Goal: Use online tool/utility: Utilize a website feature to perform a specific function

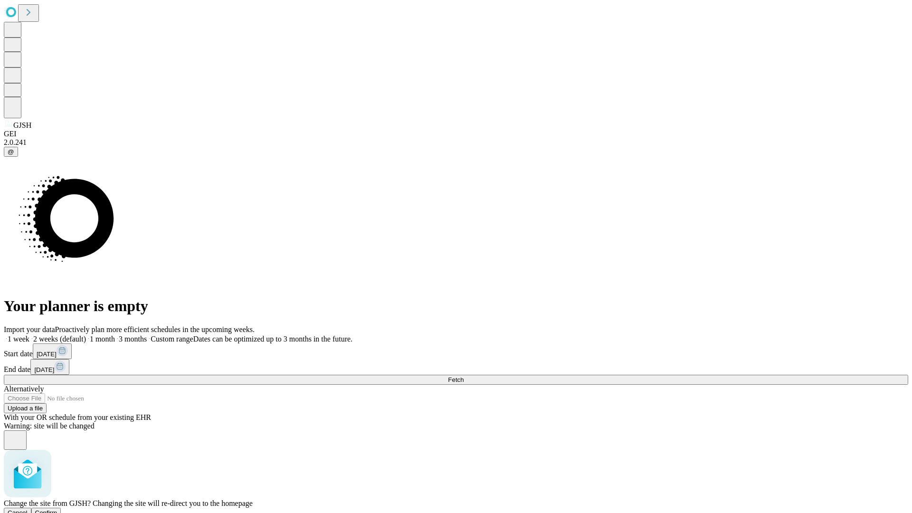
click at [57, 509] on span "Confirm" at bounding box center [46, 512] width 22 height 7
click at [115, 335] on label "1 month" at bounding box center [100, 339] width 29 height 8
click at [463, 376] on span "Fetch" at bounding box center [456, 379] width 16 height 7
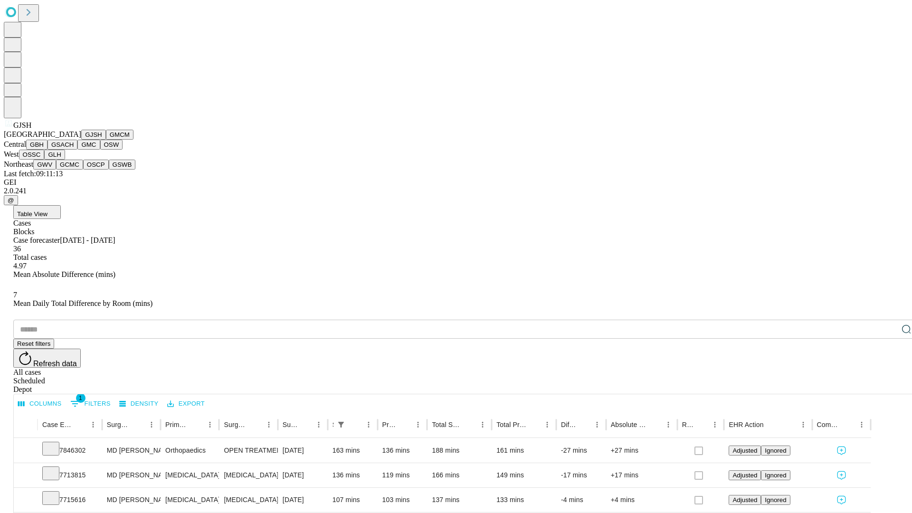
click at [106, 140] on button "GMCM" at bounding box center [120, 135] width 28 height 10
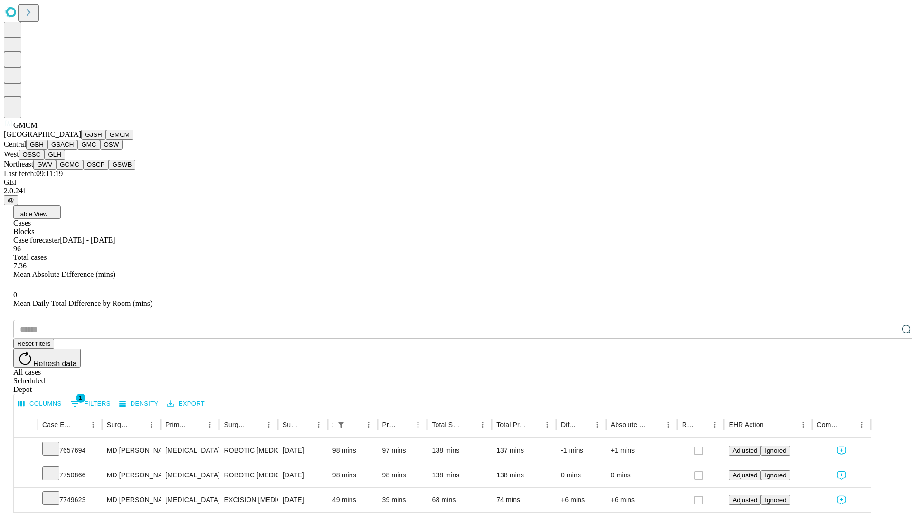
click at [47, 150] on button "GBH" at bounding box center [36, 145] width 21 height 10
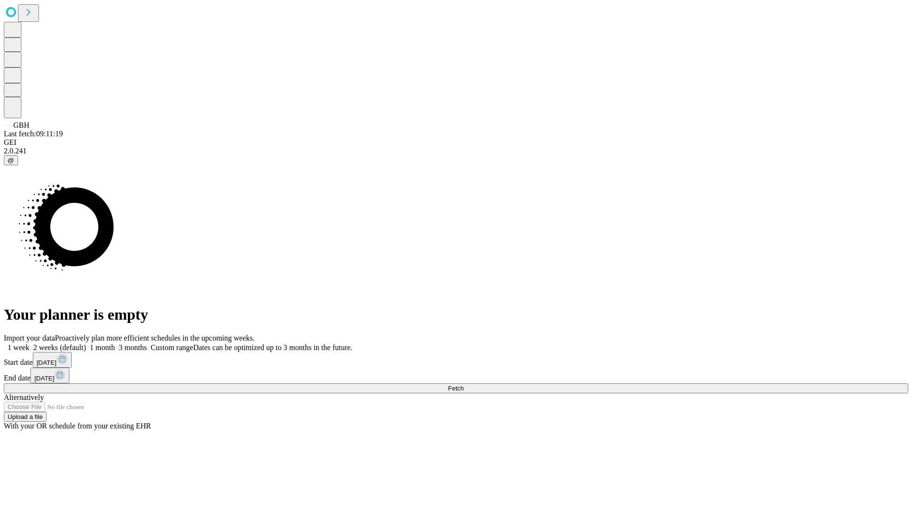
click at [463, 385] on span "Fetch" at bounding box center [456, 388] width 16 height 7
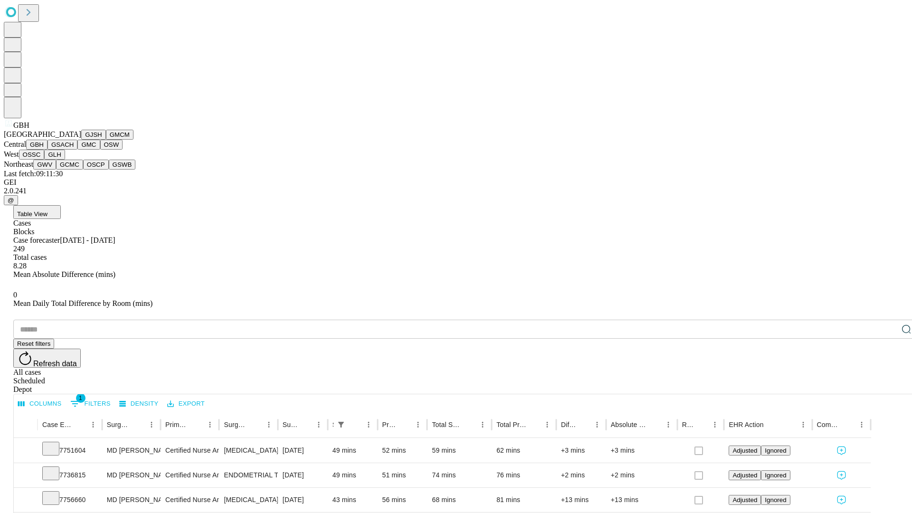
click at [74, 150] on button "GSACH" at bounding box center [62, 145] width 30 height 10
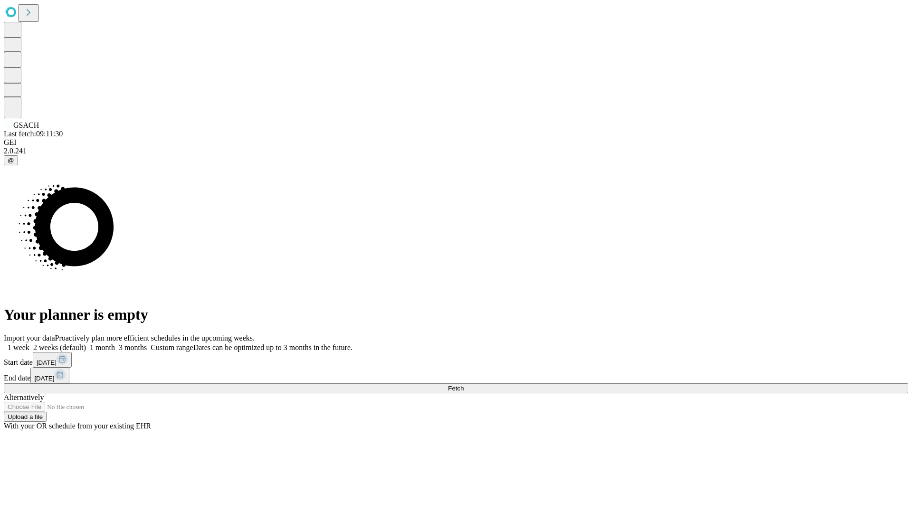
click at [115, 343] on label "1 month" at bounding box center [100, 347] width 29 height 8
click at [463, 385] on span "Fetch" at bounding box center [456, 388] width 16 height 7
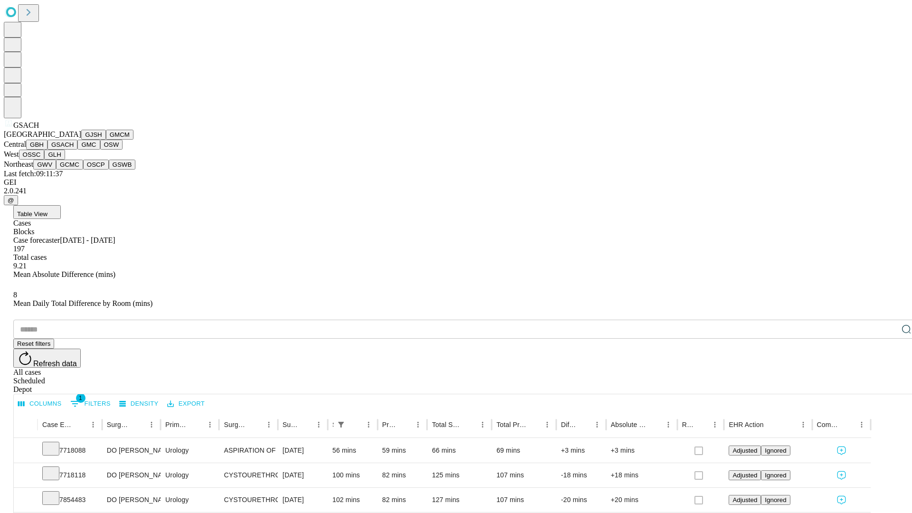
click at [77, 150] on button "GMC" at bounding box center [88, 145] width 22 height 10
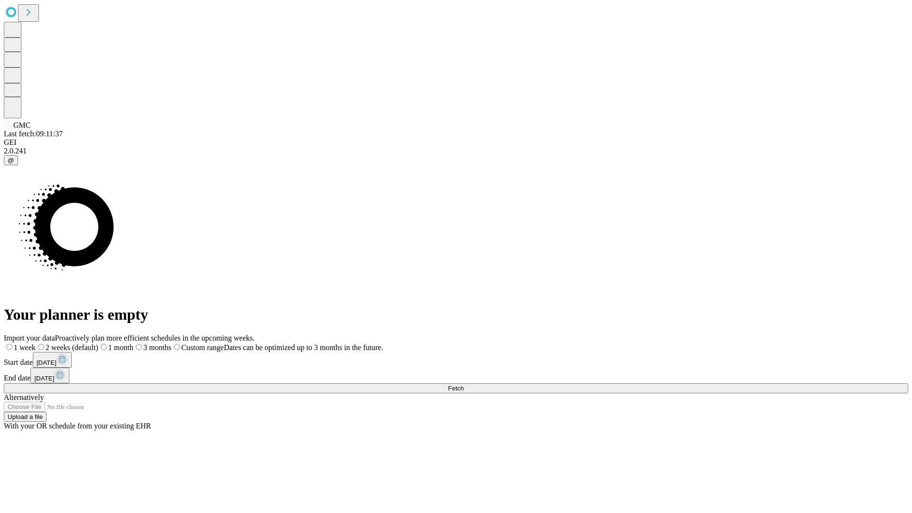
click at [133, 343] on label "1 month" at bounding box center [115, 347] width 35 height 8
click at [463, 385] on span "Fetch" at bounding box center [456, 388] width 16 height 7
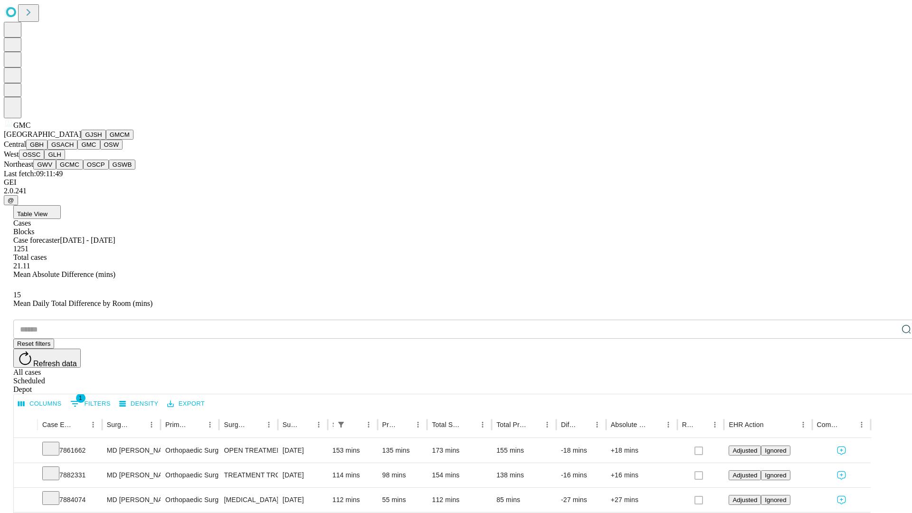
click at [100, 150] on button "OSW" at bounding box center [111, 145] width 23 height 10
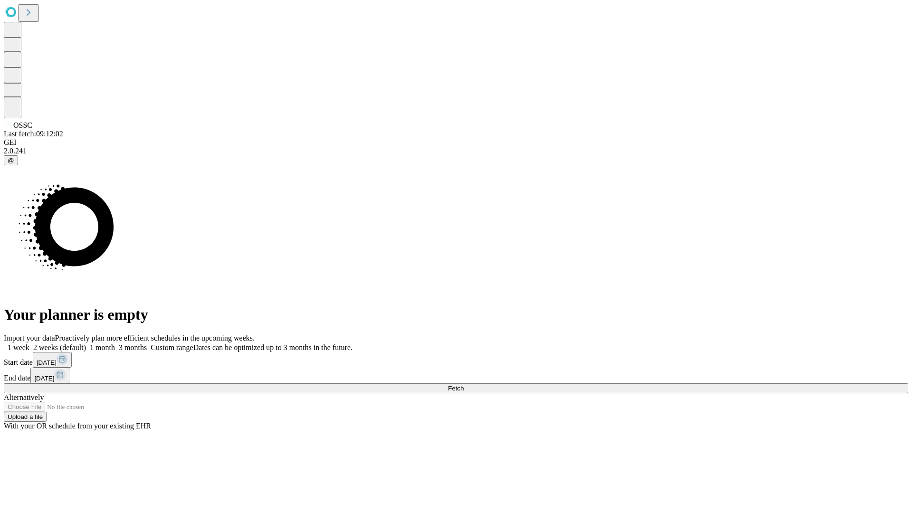
click at [115, 343] on label "1 month" at bounding box center [100, 347] width 29 height 8
click at [463, 385] on span "Fetch" at bounding box center [456, 388] width 16 height 7
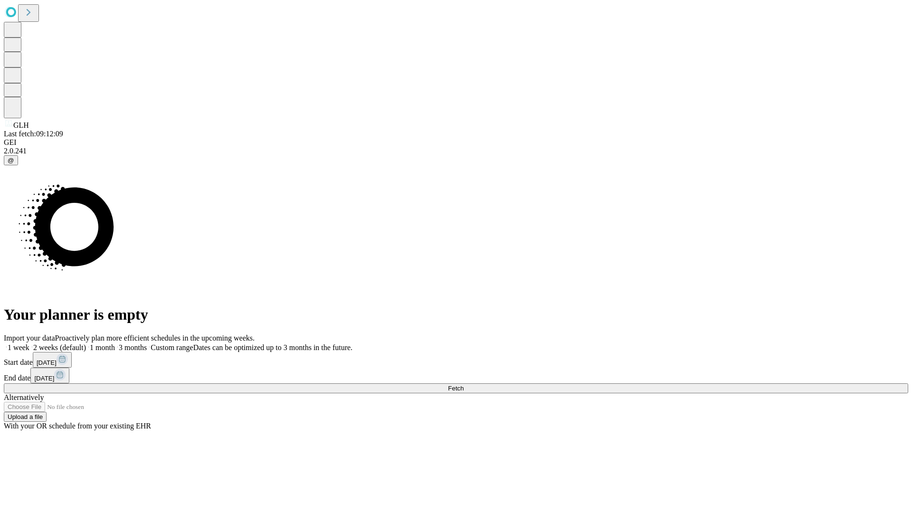
click at [463, 385] on span "Fetch" at bounding box center [456, 388] width 16 height 7
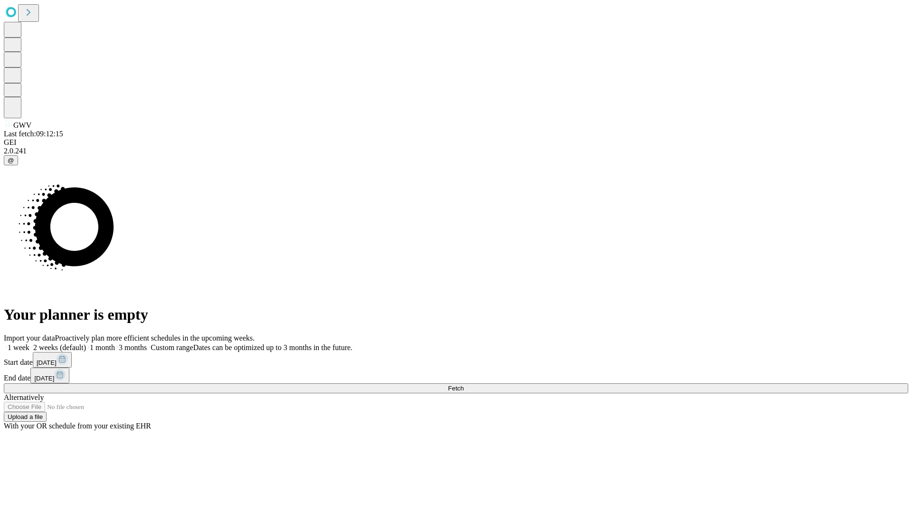
click at [115, 343] on label "1 month" at bounding box center [100, 347] width 29 height 8
click at [463, 385] on span "Fetch" at bounding box center [456, 388] width 16 height 7
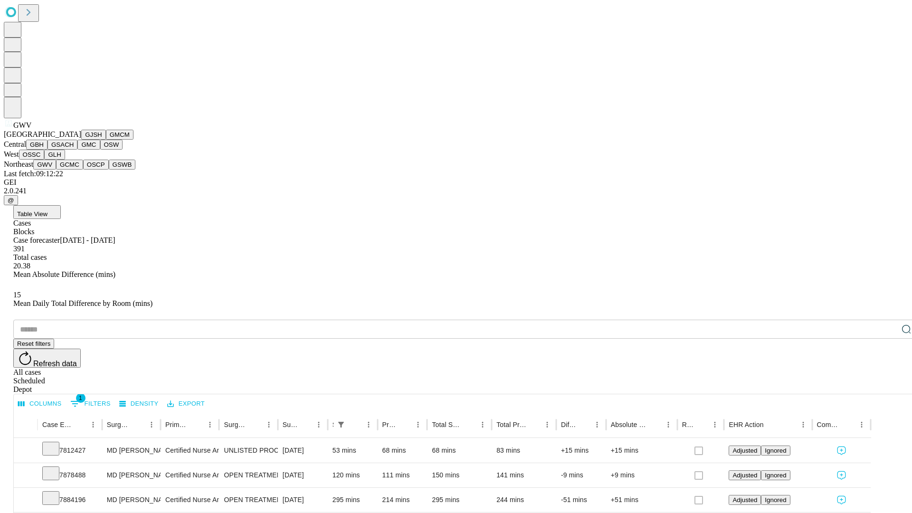
click at [74, 169] on button "GCMC" at bounding box center [69, 165] width 27 height 10
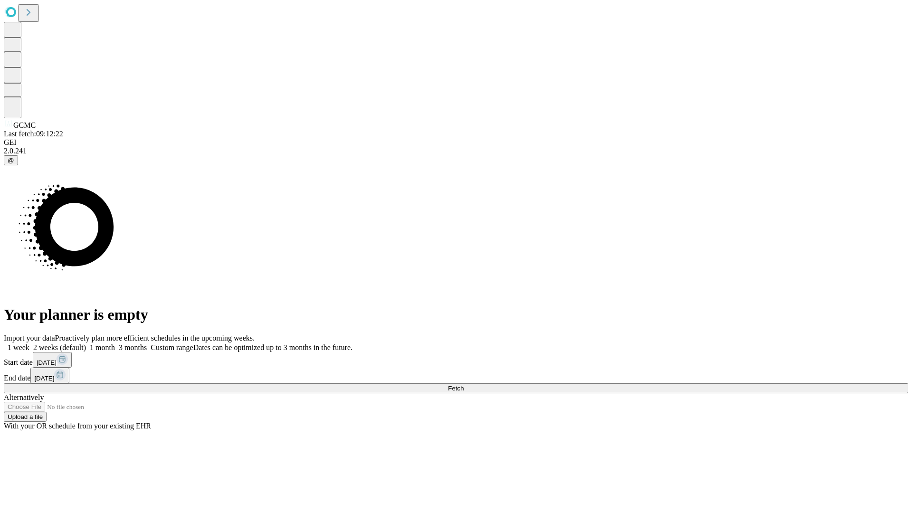
click at [115, 343] on label "1 month" at bounding box center [100, 347] width 29 height 8
click at [463, 385] on span "Fetch" at bounding box center [456, 388] width 16 height 7
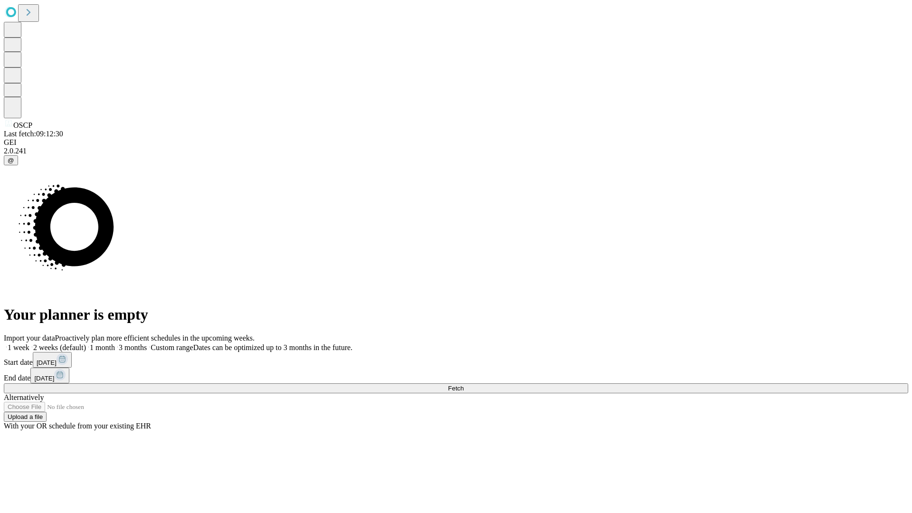
click at [115, 343] on label "1 month" at bounding box center [100, 347] width 29 height 8
click at [463, 385] on span "Fetch" at bounding box center [456, 388] width 16 height 7
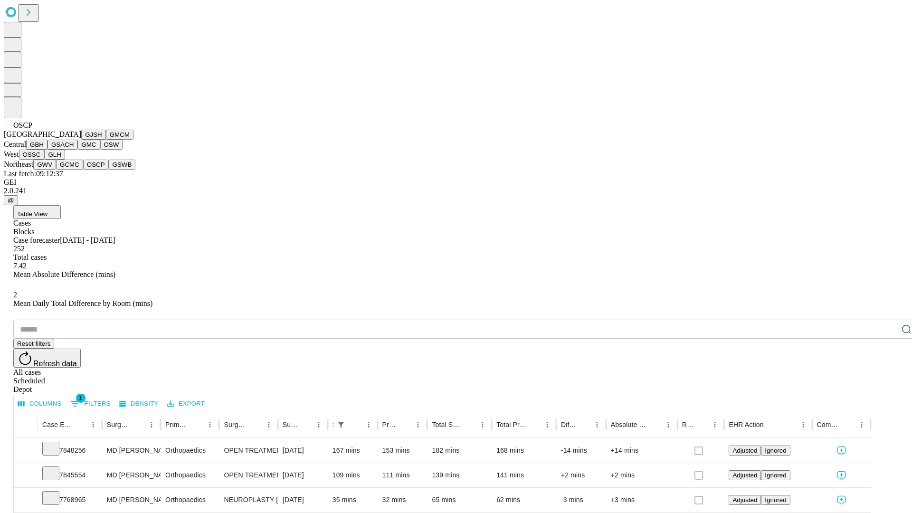
click at [109, 169] on button "GSWB" at bounding box center [122, 165] width 27 height 10
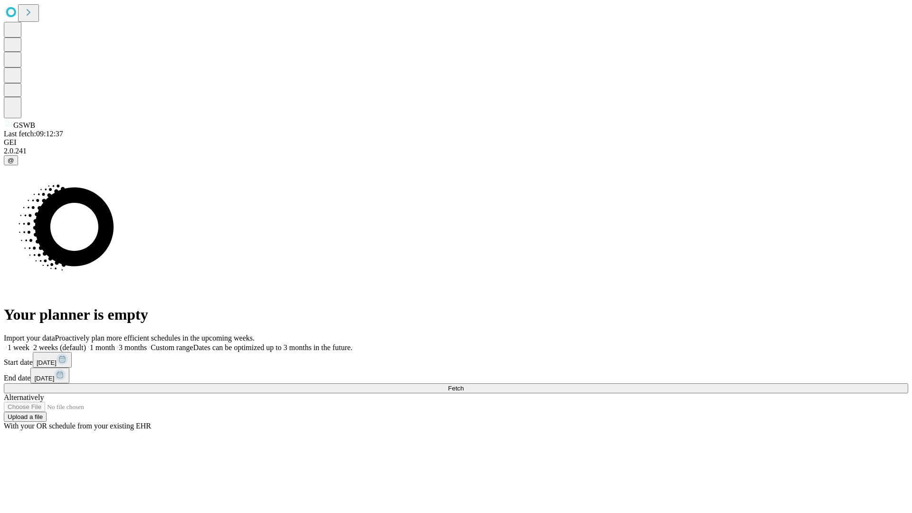
click at [115, 343] on label "1 month" at bounding box center [100, 347] width 29 height 8
click at [463, 385] on span "Fetch" at bounding box center [456, 388] width 16 height 7
